Goal: Information Seeking & Learning: Learn about a topic

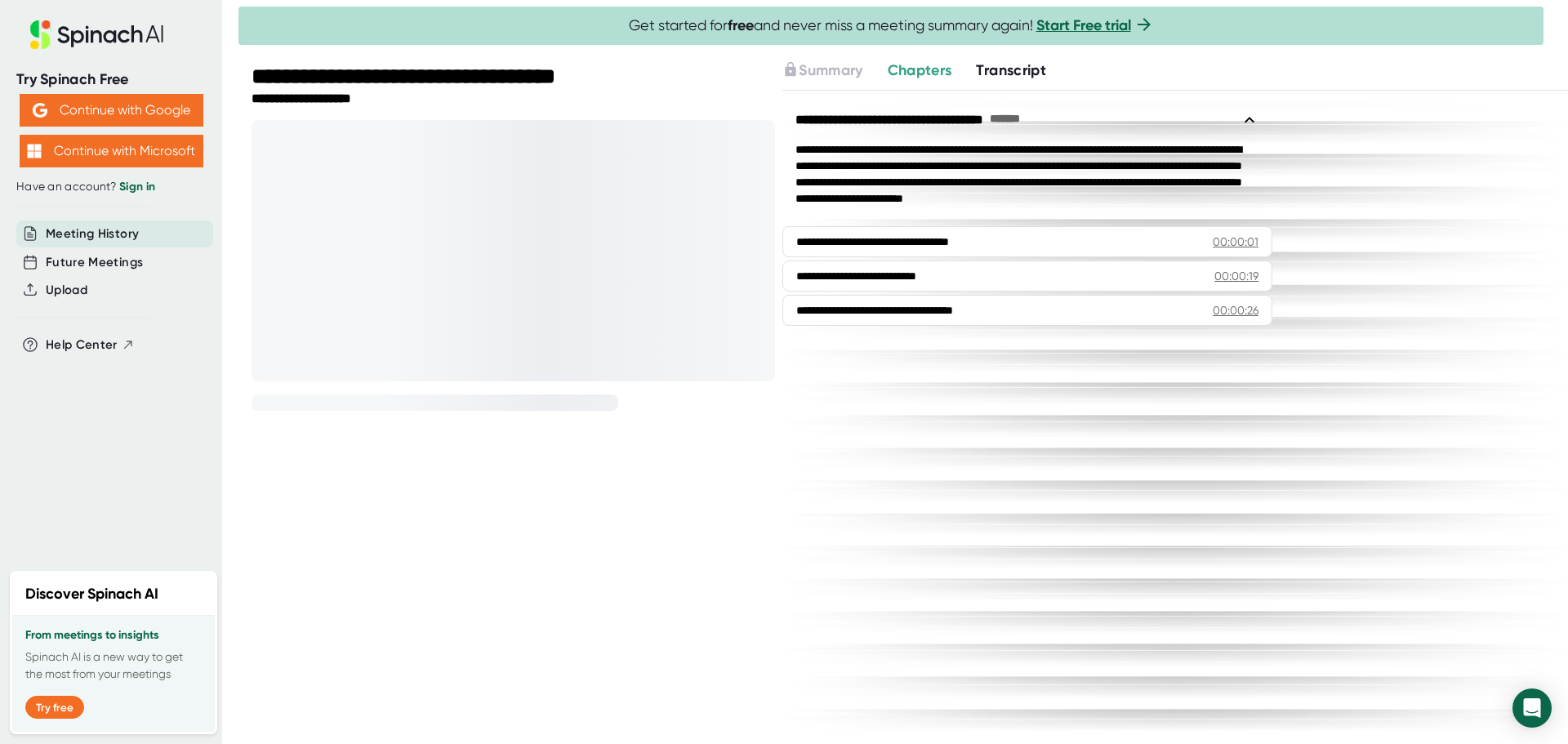
click at [1009, 69] on span "Transcript" at bounding box center [1010, 70] width 70 height 18
